Goal: Task Accomplishment & Management: Manage account settings

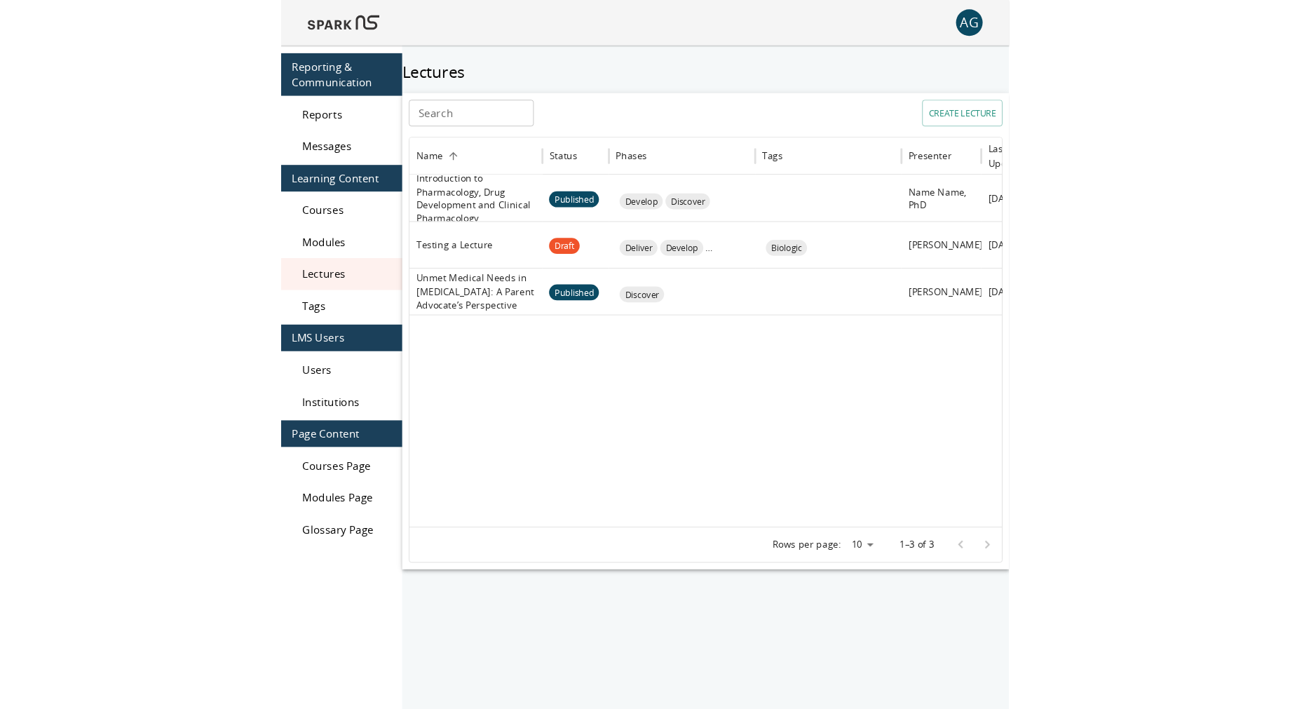
scroll to position [65, 0]
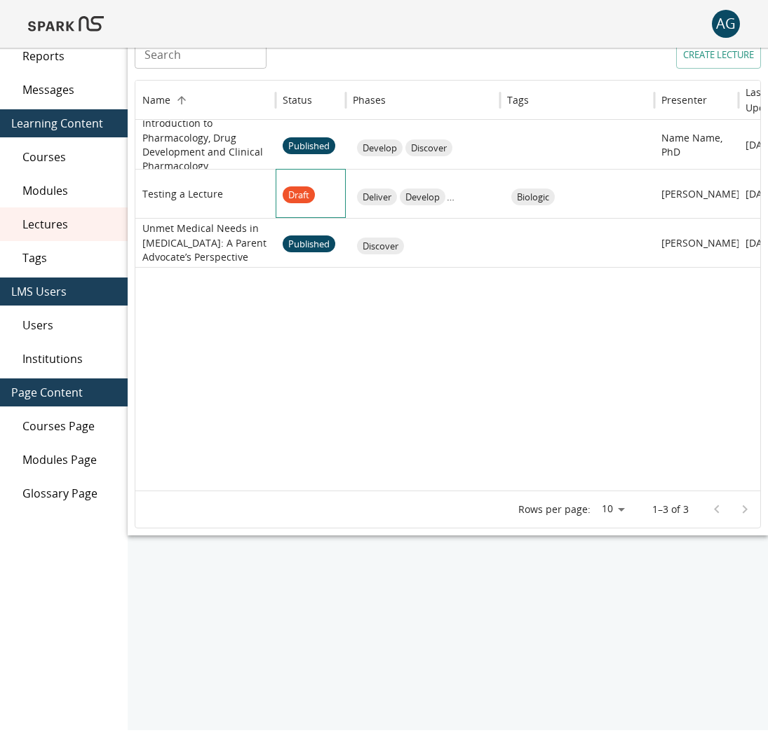
click at [341, 214] on div "Draft" at bounding box center [311, 193] width 70 height 49
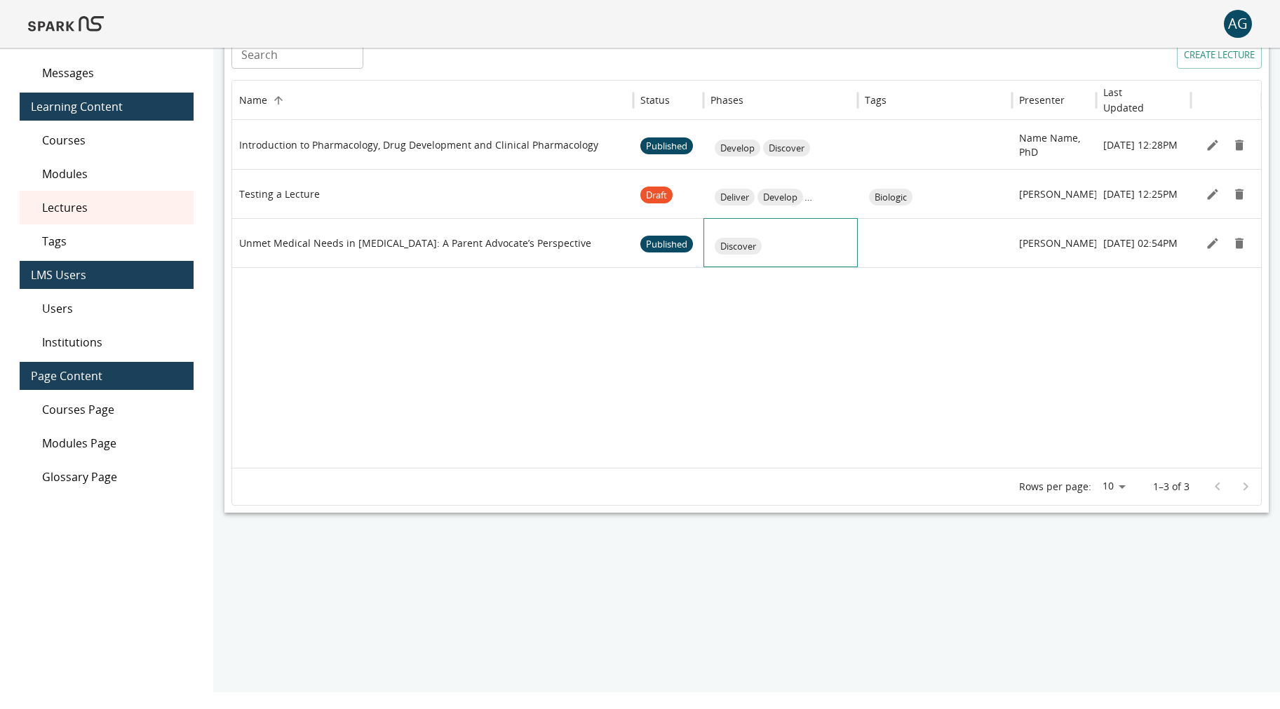
click at [767, 257] on div at bounding box center [790, 246] width 154 height 54
click at [767, 243] on icon "Edit" at bounding box center [1212, 243] width 11 height 11
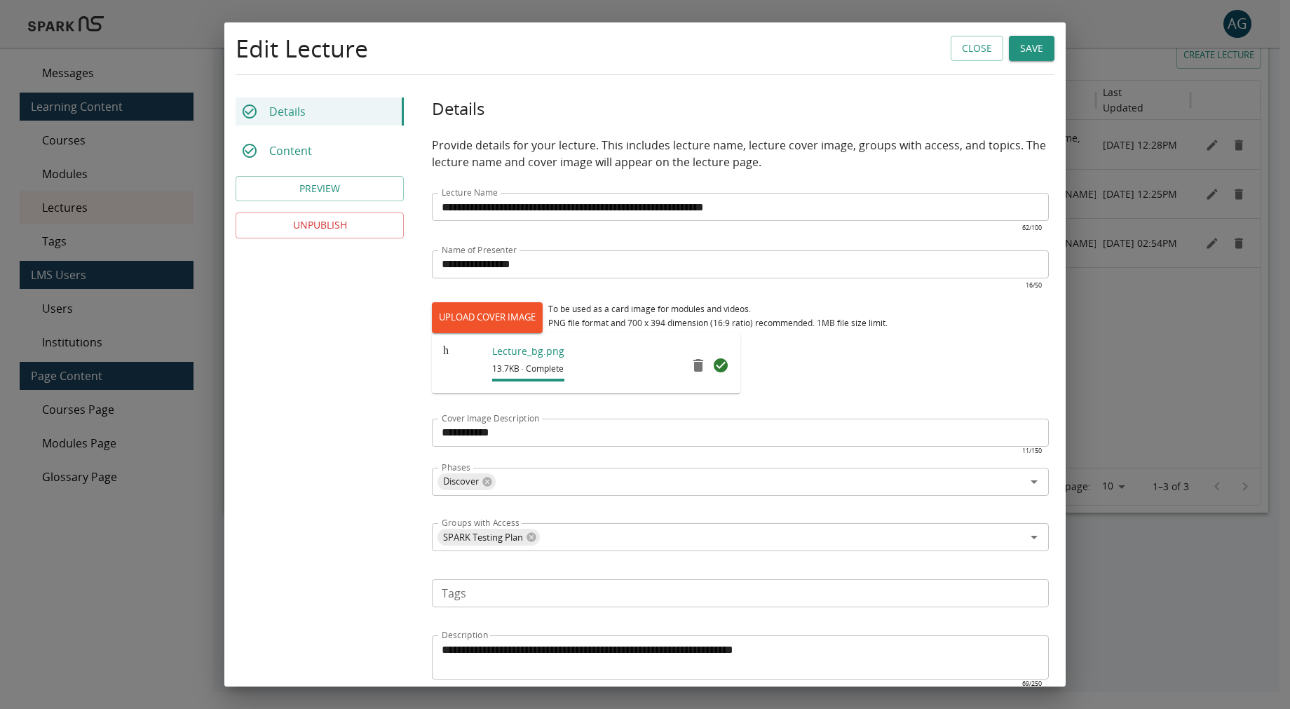
scroll to position [140, 0]
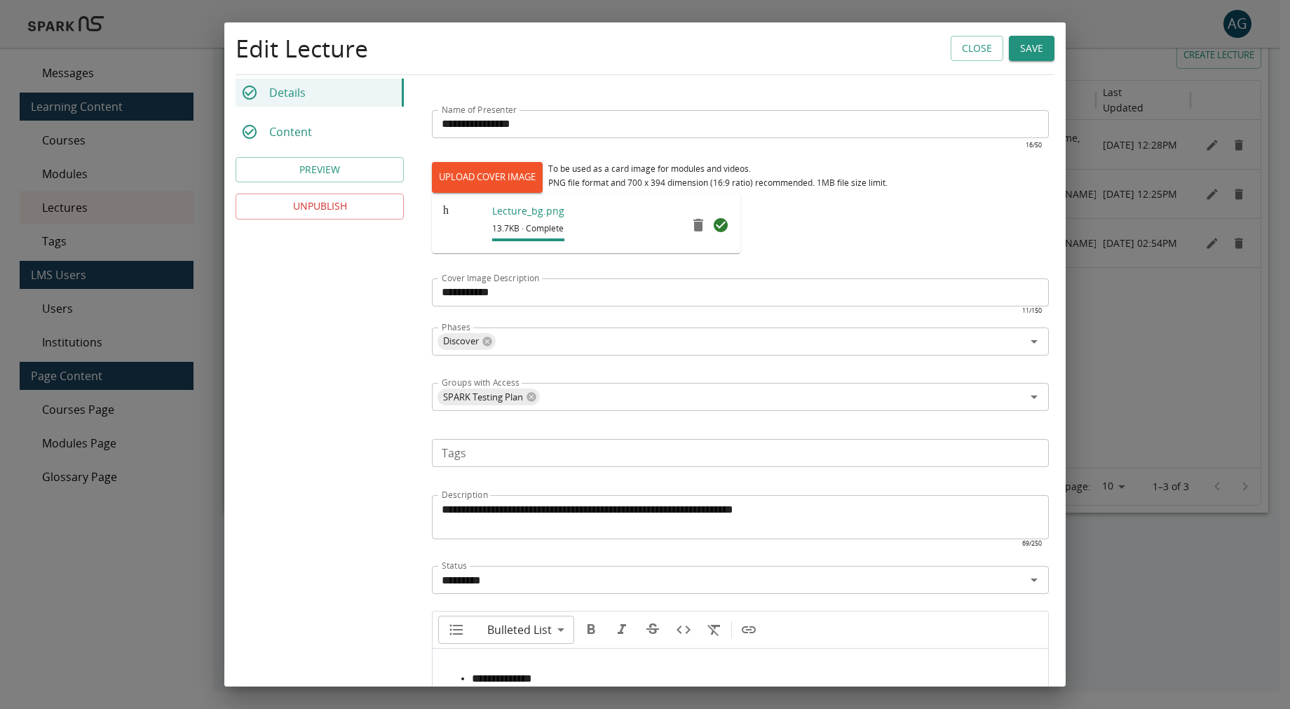
click at [520, 284] on input "**********" at bounding box center [740, 292] width 617 height 28
click at [449, 219] on div "h" at bounding box center [446, 225] width 6 height 42
click at [514, 217] on p "Lecture_bg.png" at bounding box center [528, 211] width 72 height 14
click at [767, 49] on button "Close" at bounding box center [977, 49] width 53 height 26
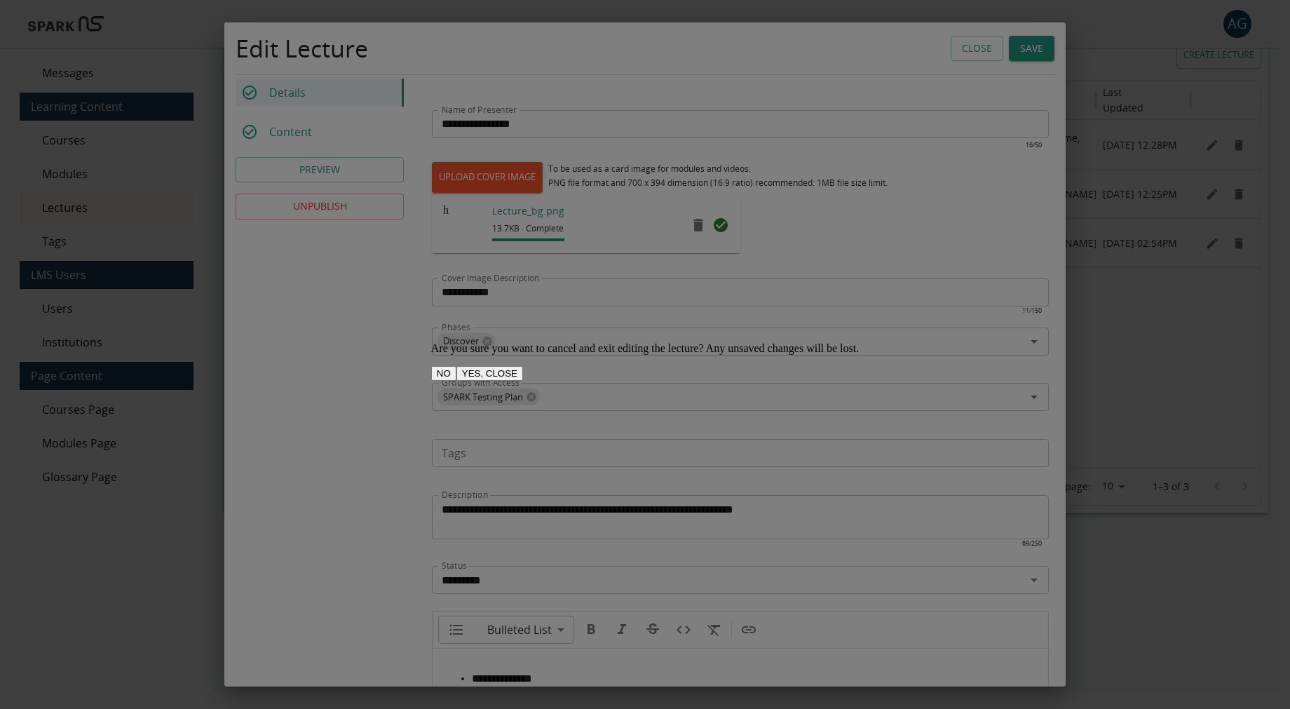
click at [523, 381] on button "YES, CLOSE" at bounding box center [489, 373] width 67 height 15
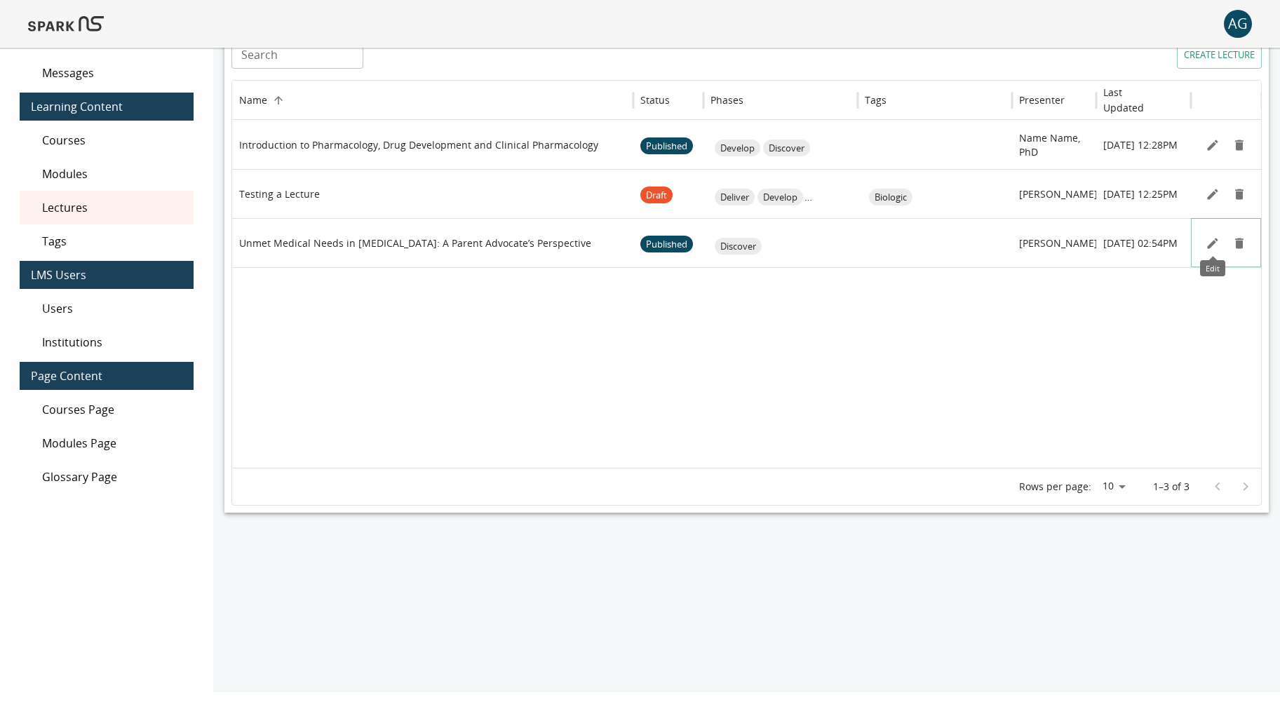
click at [767, 240] on icon "Edit" at bounding box center [1212, 243] width 14 height 14
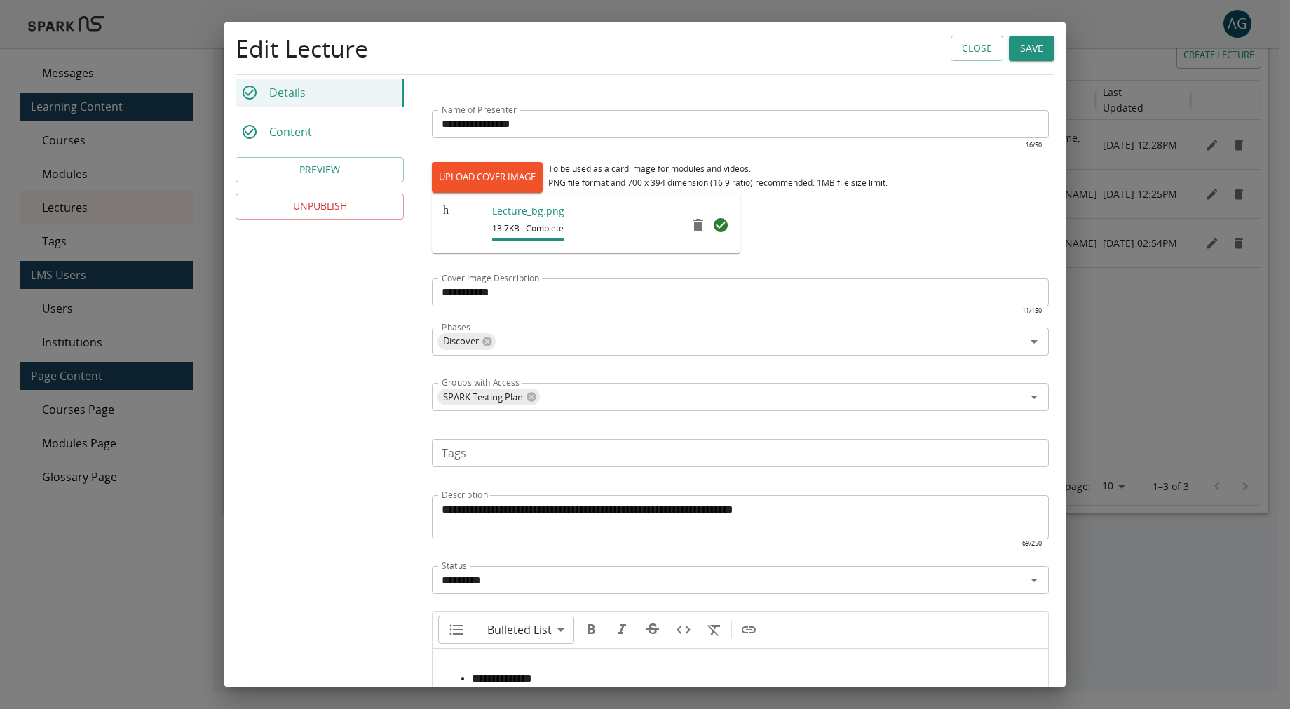
click at [767, 50] on button "Close" at bounding box center [977, 49] width 53 height 26
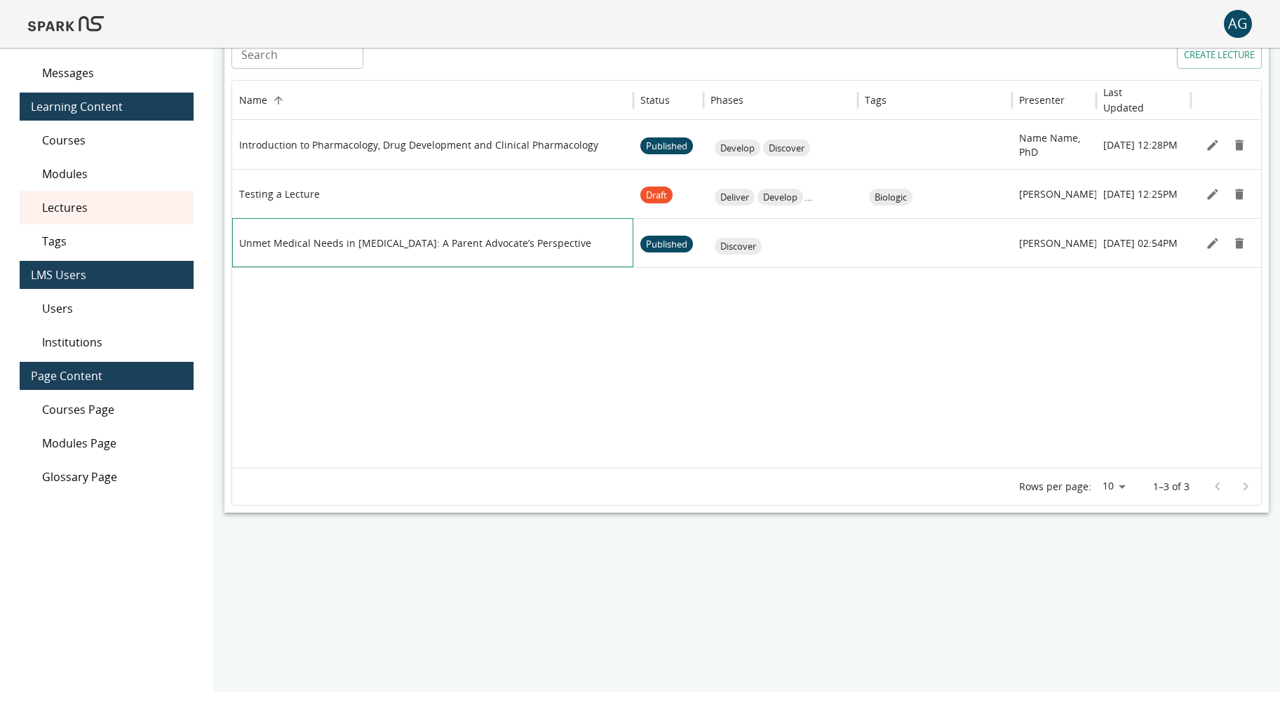
click at [463, 250] on div "Unmet Medical Needs in [MEDICAL_DATA]: A Parent Advocate’s Perspective" at bounding box center [432, 243] width 387 height 48
